Goal: Navigation & Orientation: Find specific page/section

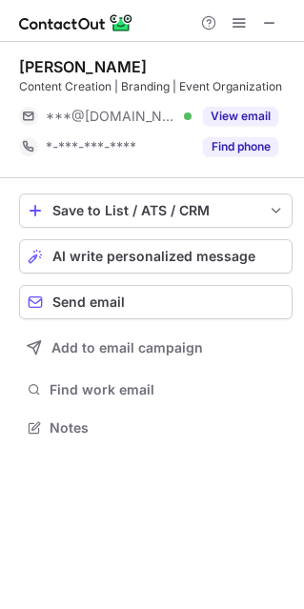
scroll to position [413, 304]
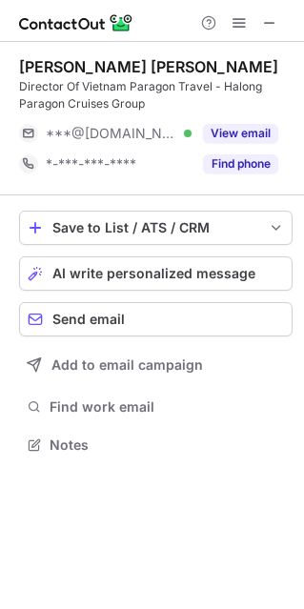
scroll to position [430, 304]
